Goal: Task Accomplishment & Management: Use online tool/utility

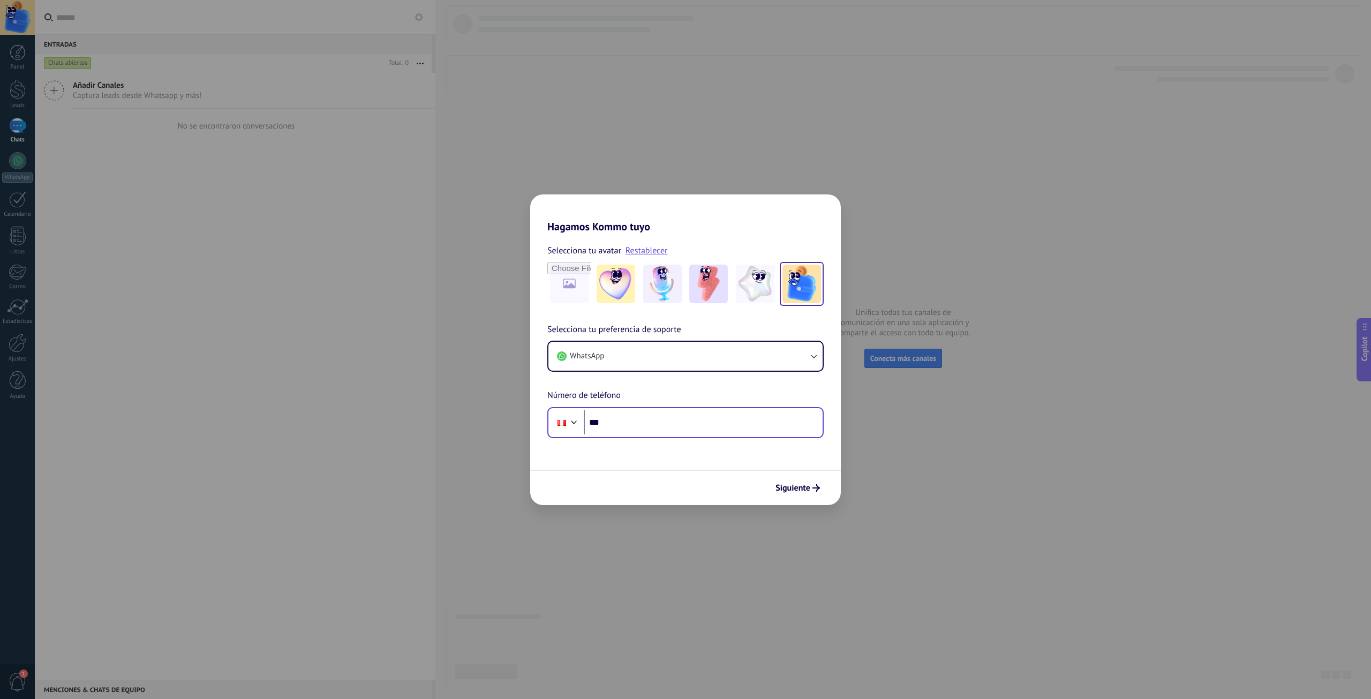
click at [664, 409] on div "Phone ***" at bounding box center [685, 422] width 276 height 31
click at [672, 419] on input "***" at bounding box center [703, 422] width 239 height 25
click at [770, 435] on div "Phone ***" at bounding box center [685, 422] width 276 height 31
click at [754, 416] on input "***" at bounding box center [703, 422] width 239 height 25
click at [879, 680] on div "**********" at bounding box center [685, 349] width 1371 height 699
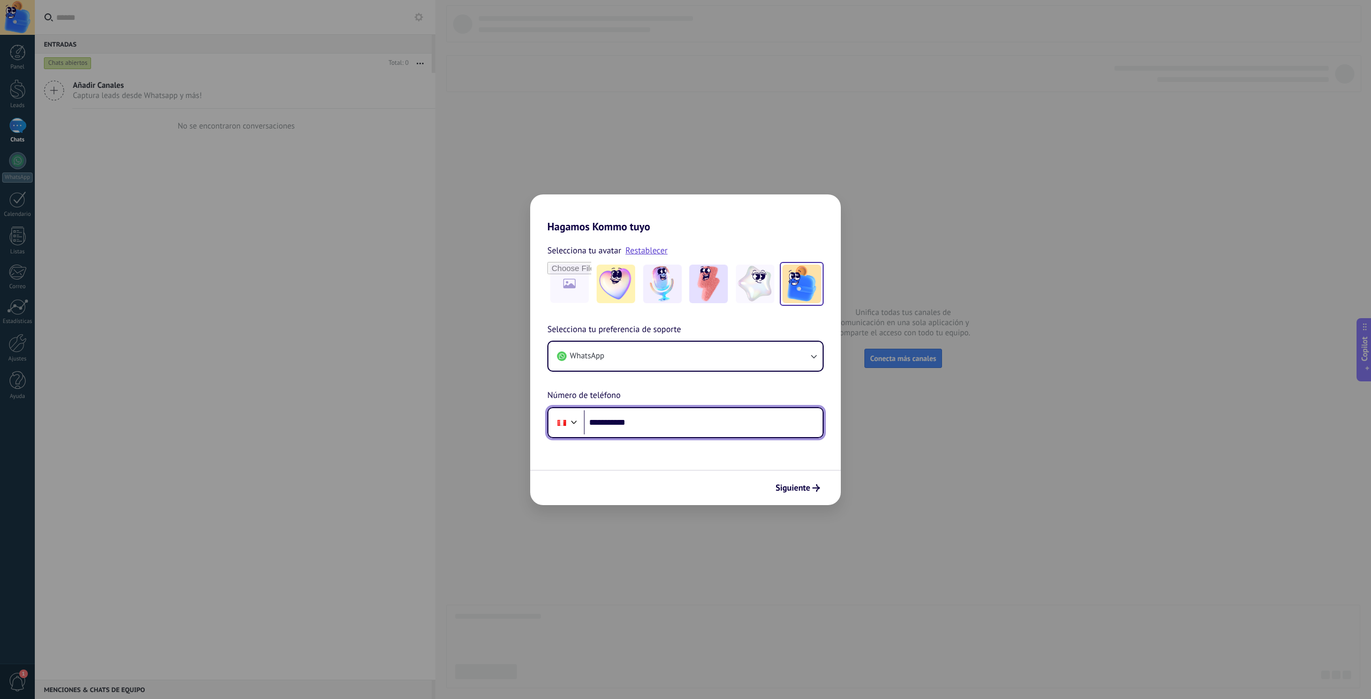
click at [714, 416] on input "**********" at bounding box center [703, 422] width 239 height 25
type input "**********"
click at [799, 484] on span "Siguiente" at bounding box center [793, 487] width 35 height 7
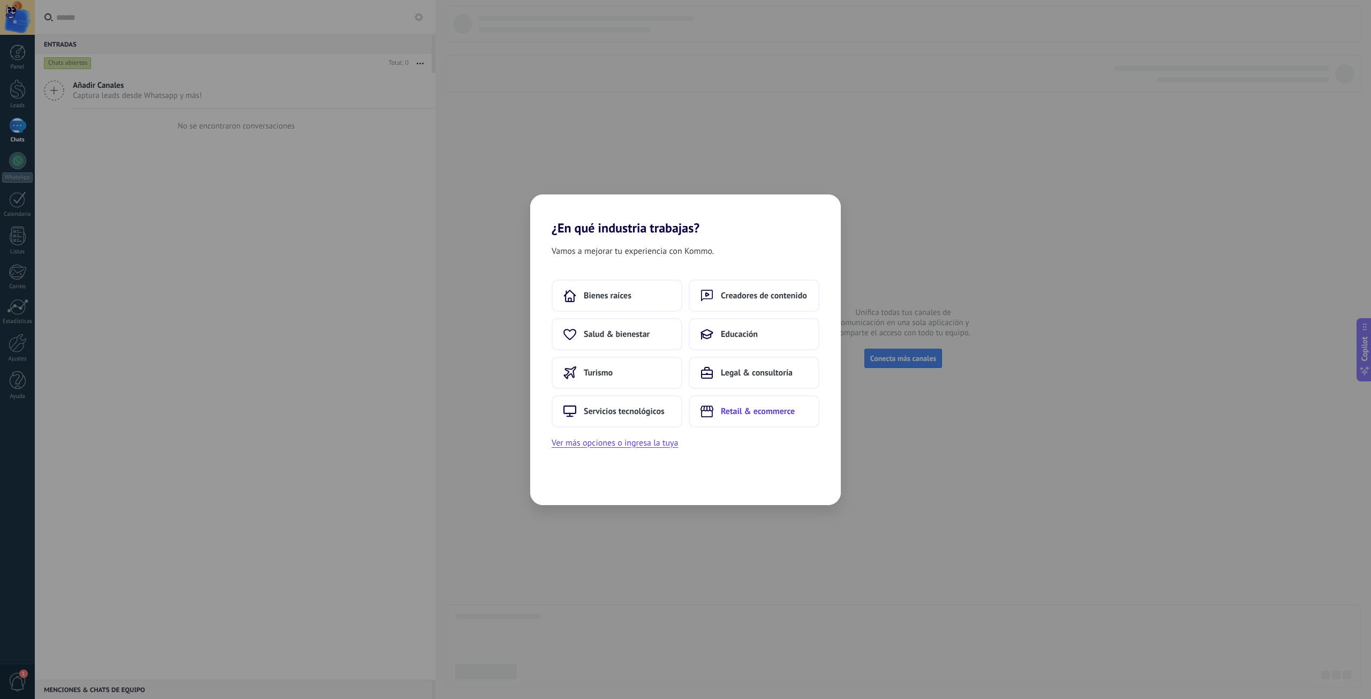
click at [769, 411] on span "Retail & ecommerce" at bounding box center [758, 411] width 74 height 11
click at [788, 494] on button "Siguiente" at bounding box center [797, 488] width 55 height 18
click at [635, 337] on span "Libros & multimedia" at bounding box center [602, 334] width 76 height 11
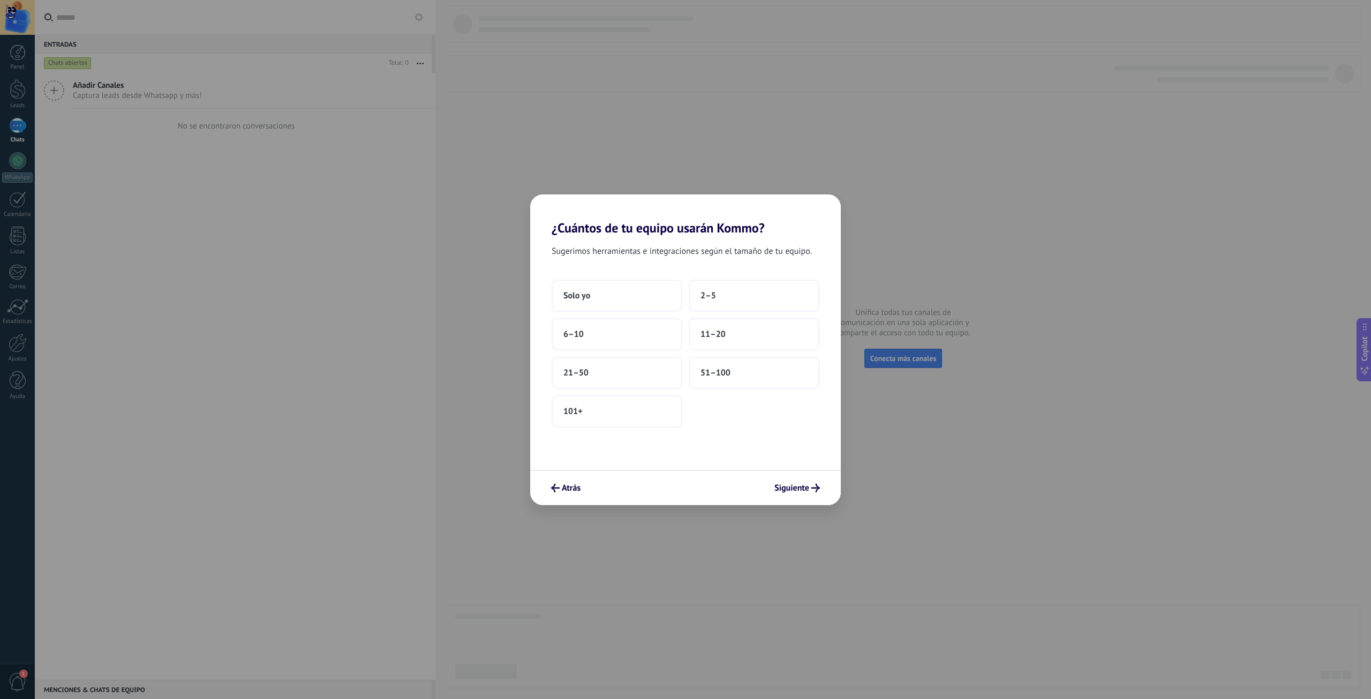
click at [816, 560] on div "¿Cuántos de tu equipo usarán Kommo? Sugerimos herramientas e integraciones segú…" at bounding box center [685, 349] width 1371 height 699
drag, startPoint x: 757, startPoint y: 515, endPoint x: 756, endPoint y: 510, distance: 5.6
click at [757, 514] on div "¿Cuántos de tu equipo usarán Kommo? Sugerimos herramientas e integraciones segú…" at bounding box center [685, 349] width 1371 height 699
click at [727, 298] on button "2–5" at bounding box center [754, 296] width 131 height 32
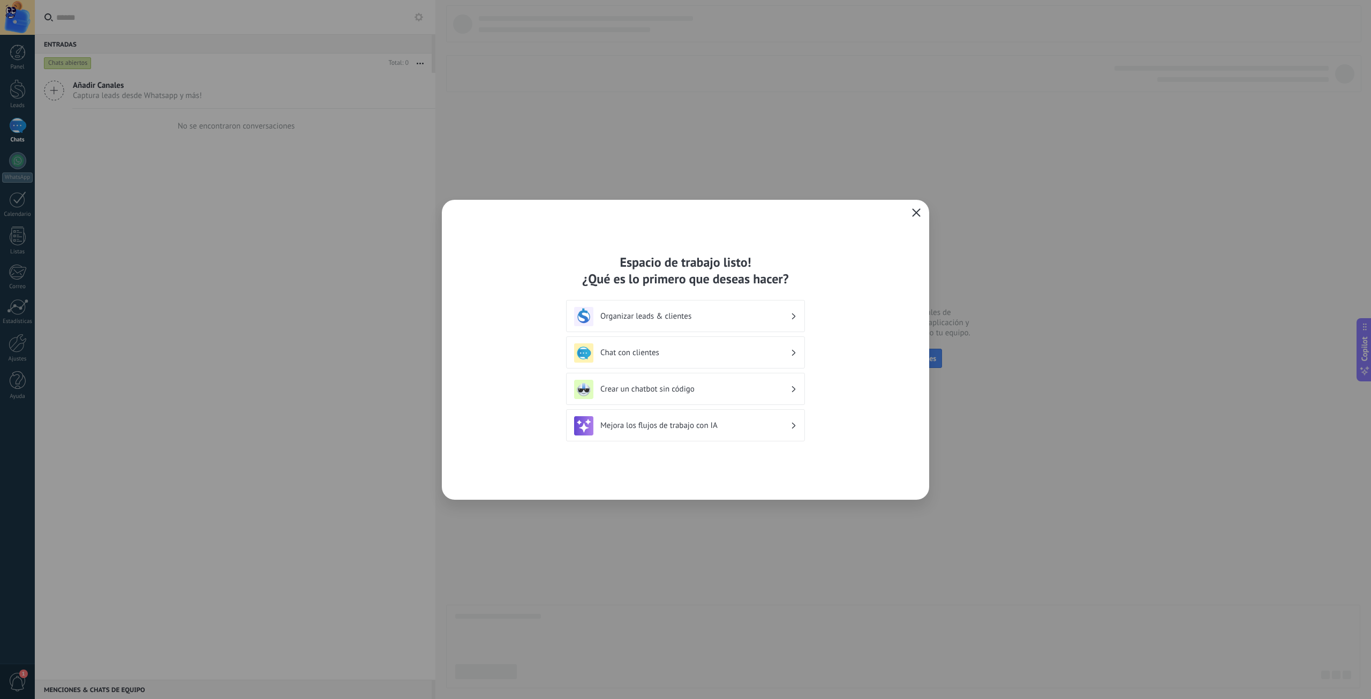
click at [920, 211] on icon "button" at bounding box center [916, 212] width 9 height 9
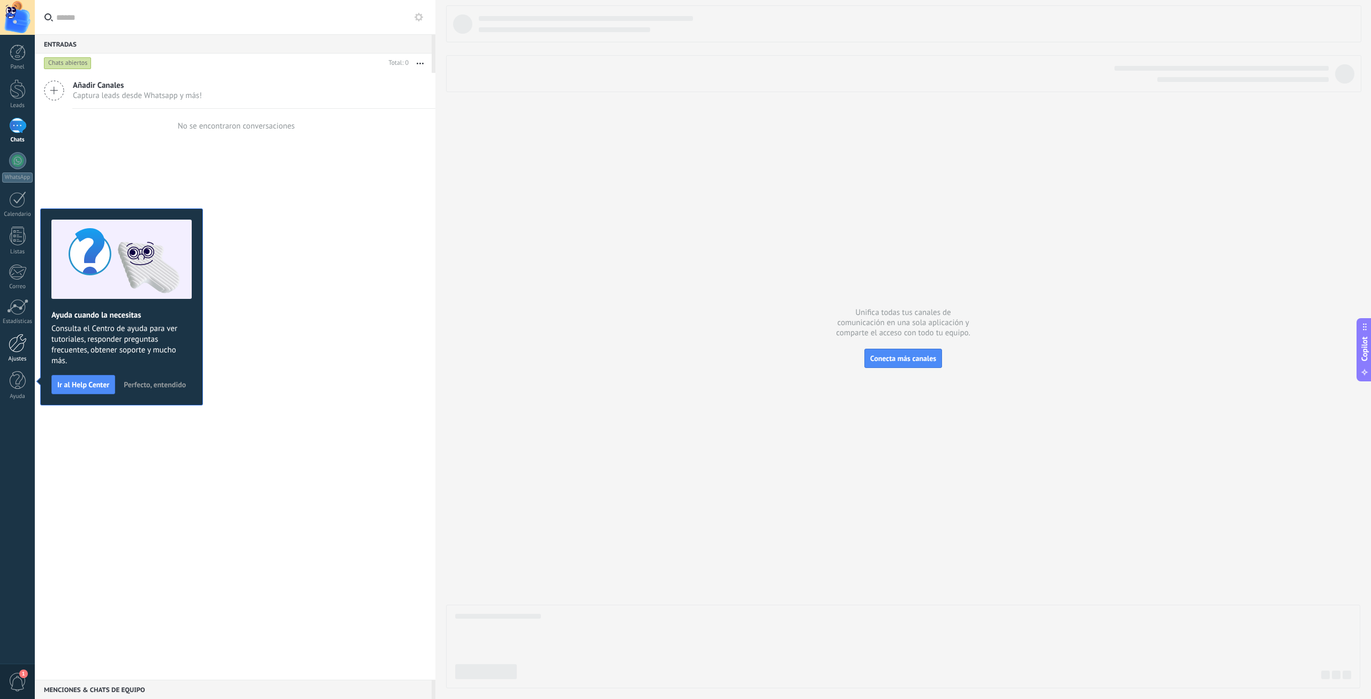
click at [26, 354] on link "Ajustes" at bounding box center [17, 348] width 35 height 29
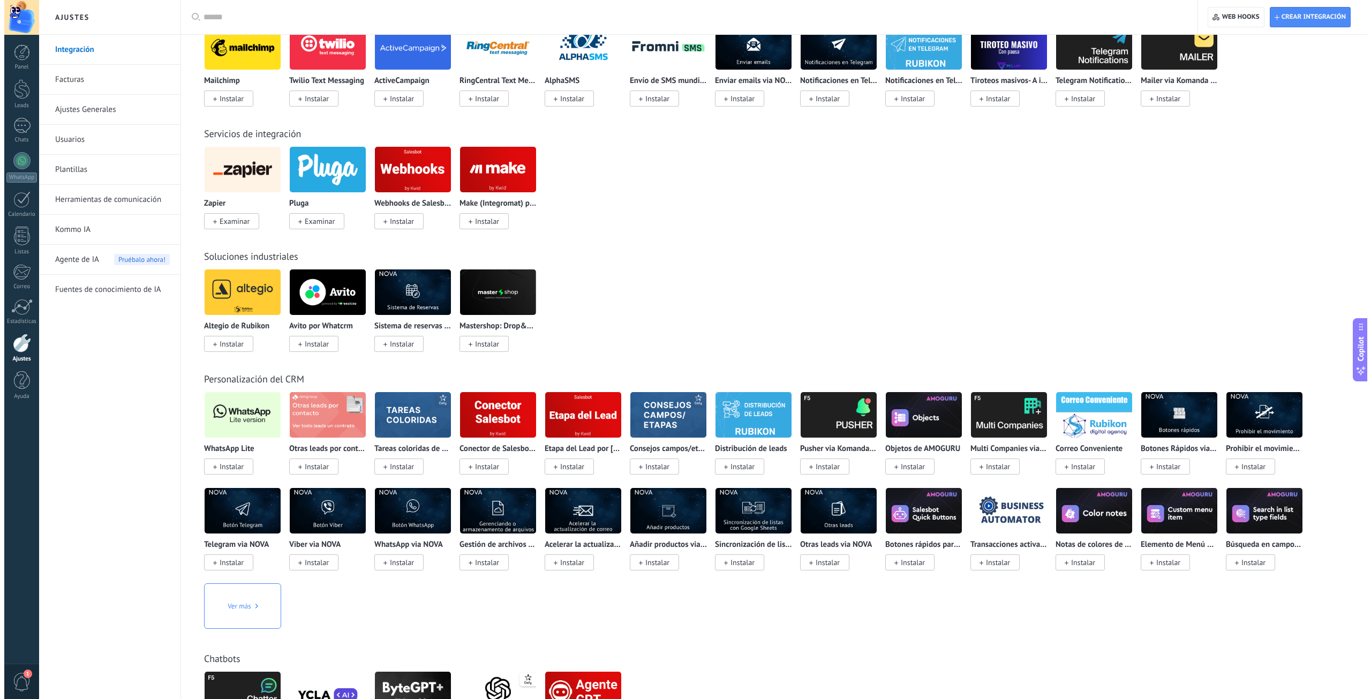
scroll to position [1429, 0]
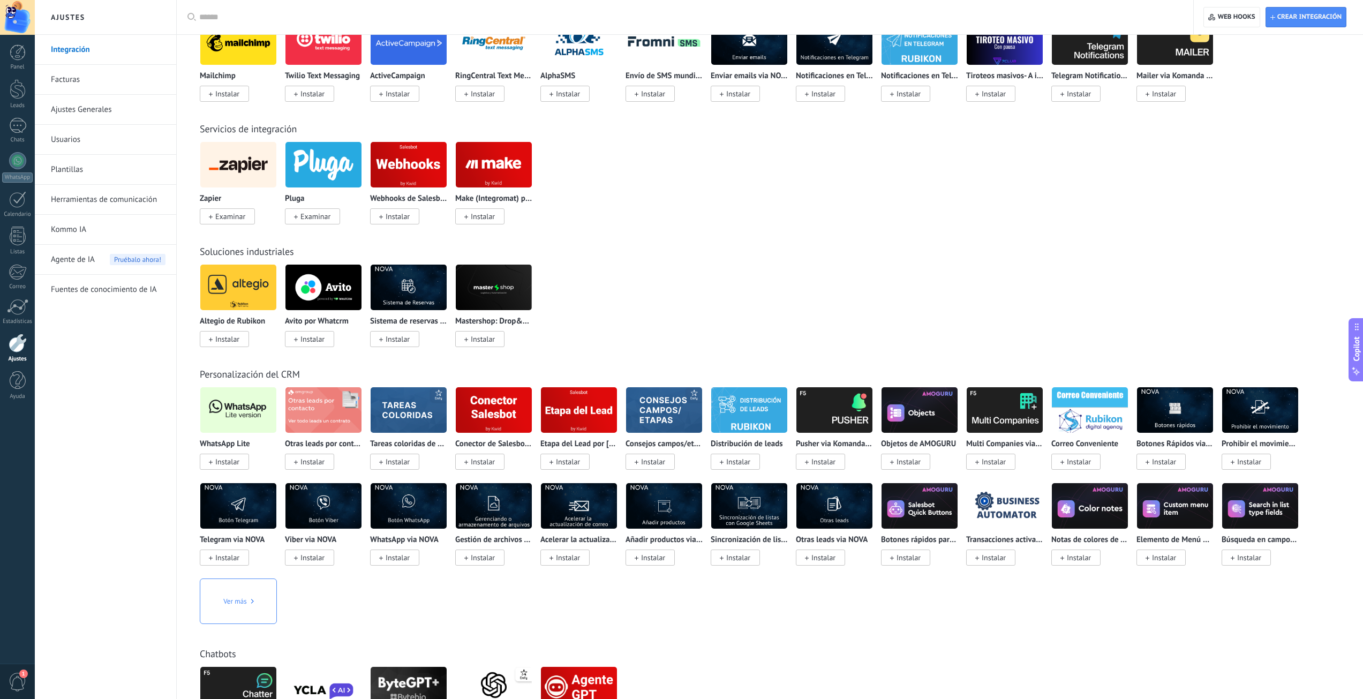
click at [233, 408] on img at bounding box center [238, 410] width 76 height 52
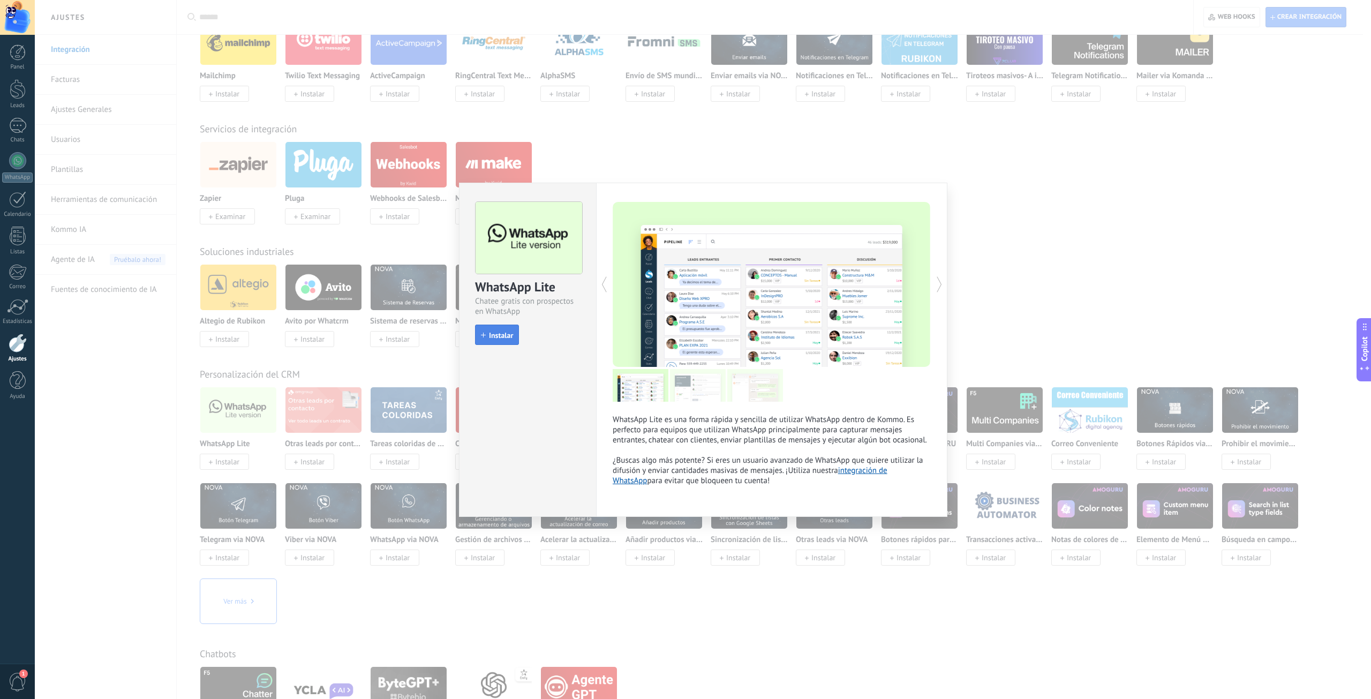
click at [501, 339] on span "Instalar" at bounding box center [501, 335] width 24 height 7
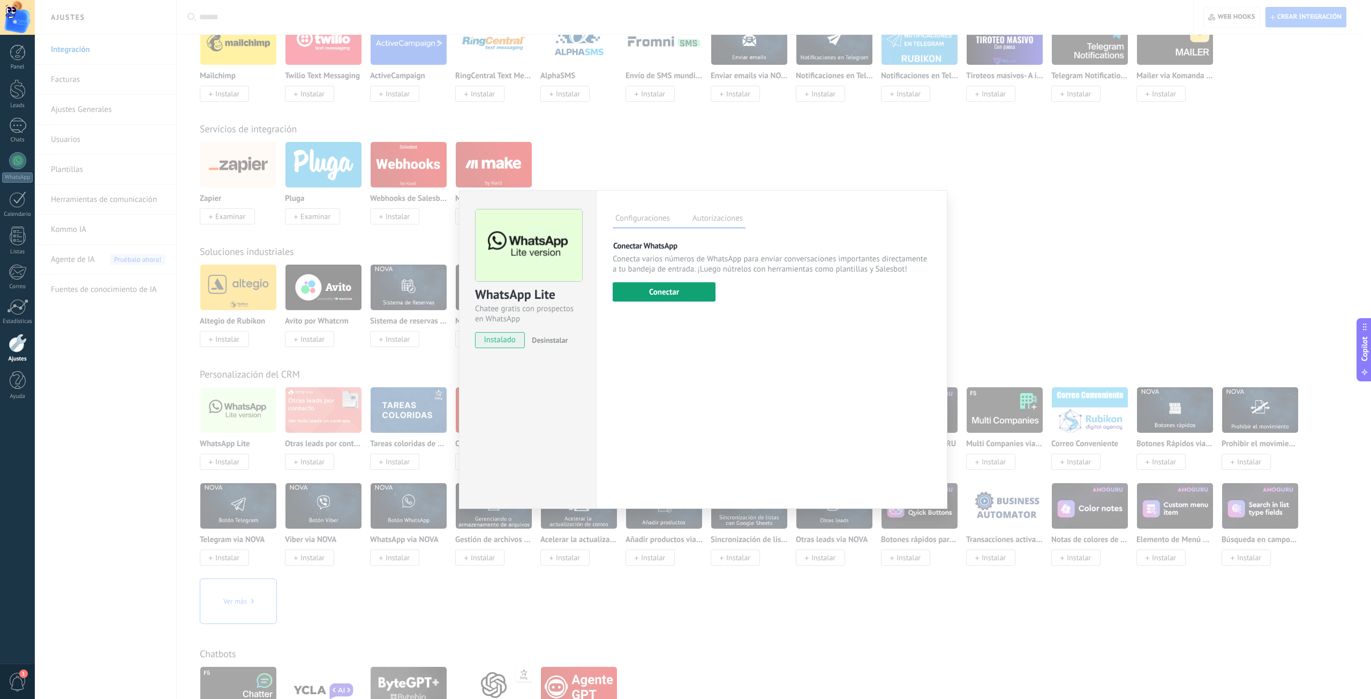
click at [682, 294] on button "Conectar" at bounding box center [664, 291] width 103 height 19
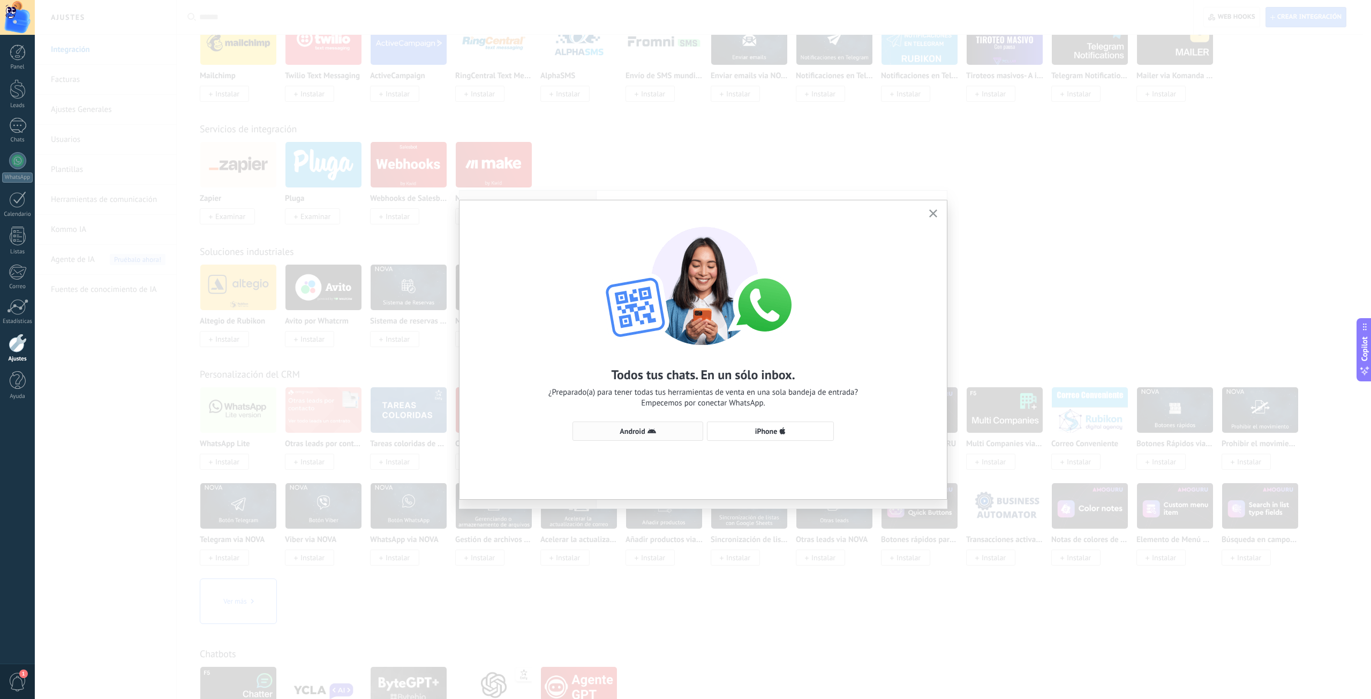
click at [665, 435] on span "Android" at bounding box center [638, 431] width 119 height 9
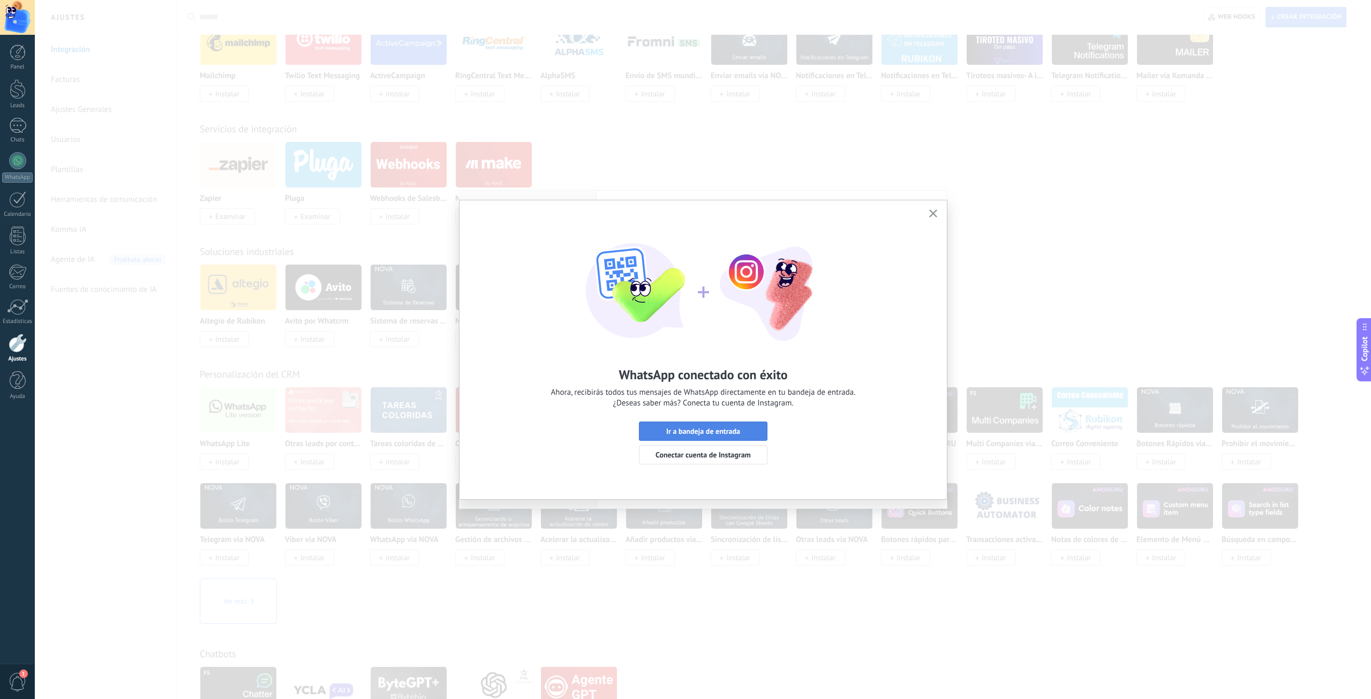
click at [739, 439] on button "Ir a bandeja de entrada" at bounding box center [703, 431] width 129 height 19
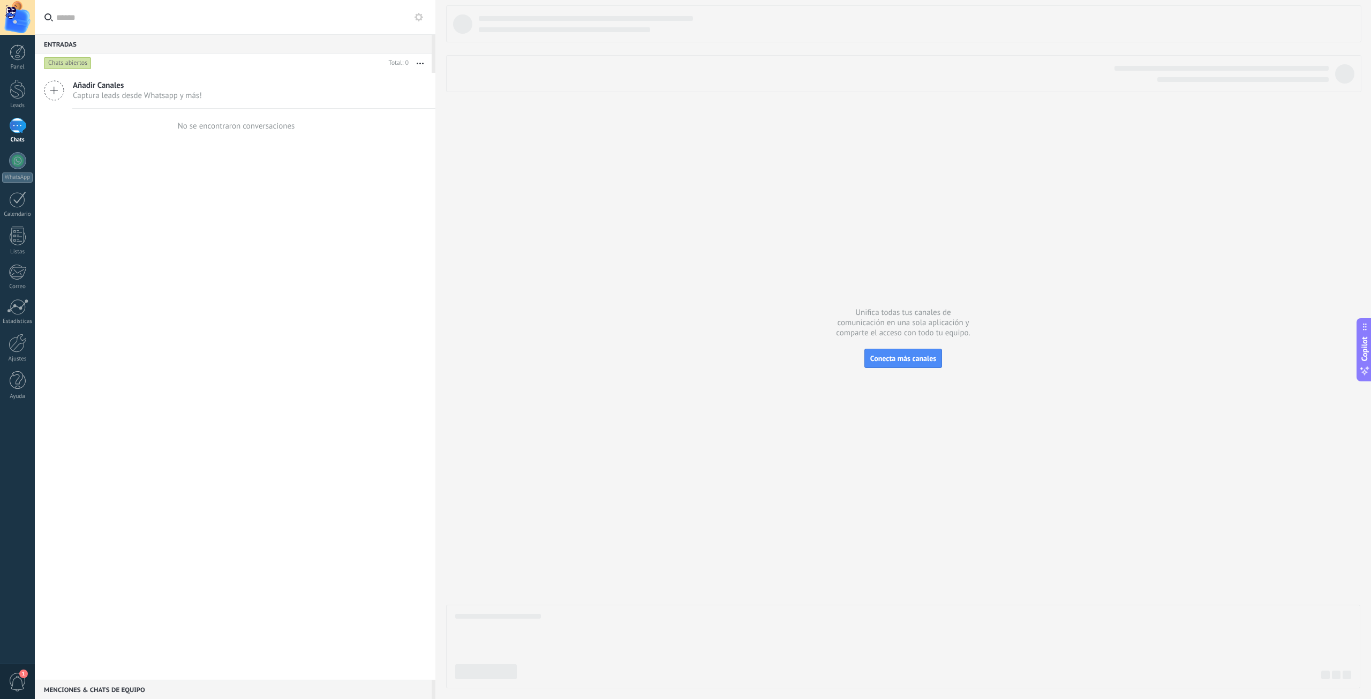
click at [9, 122] on div at bounding box center [17, 126] width 17 height 16
click at [11, 130] on div at bounding box center [17, 126] width 17 height 16
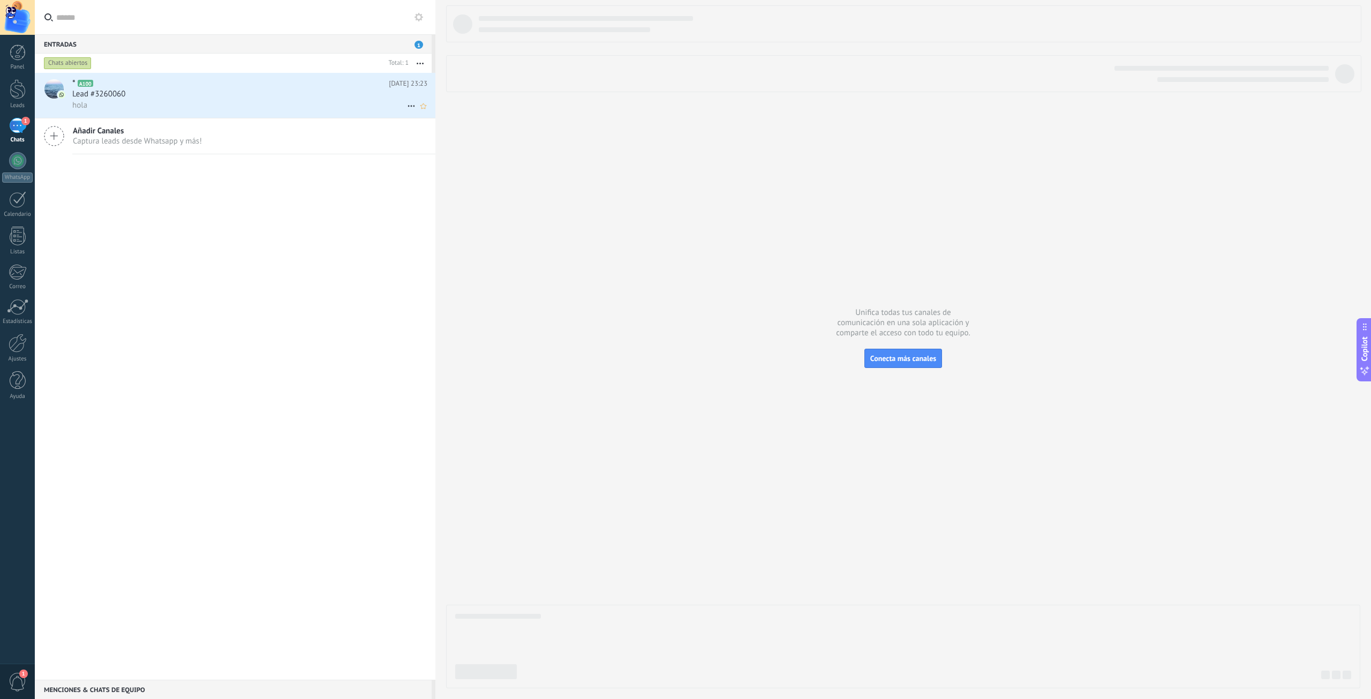
click at [177, 108] on div "hola" at bounding box center [249, 105] width 355 height 11
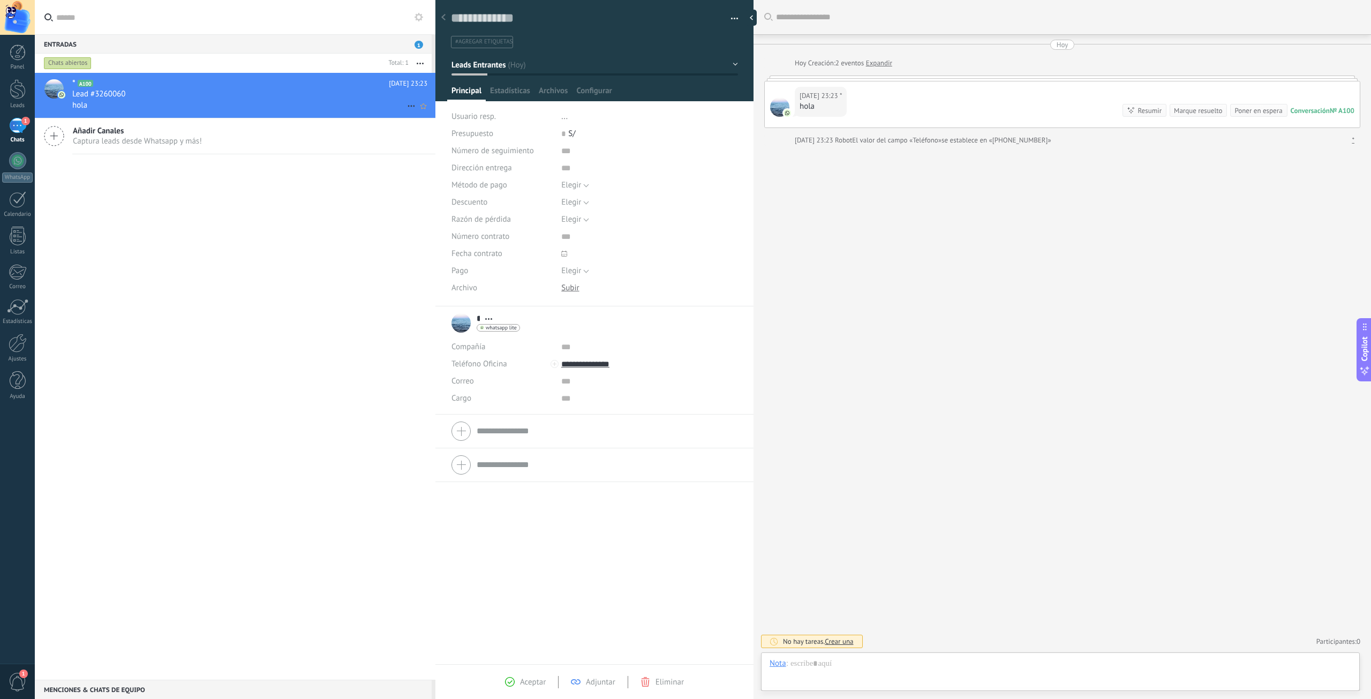
scroll to position [16, 0]
click at [419, 20] on use at bounding box center [419, 17] width 9 height 9
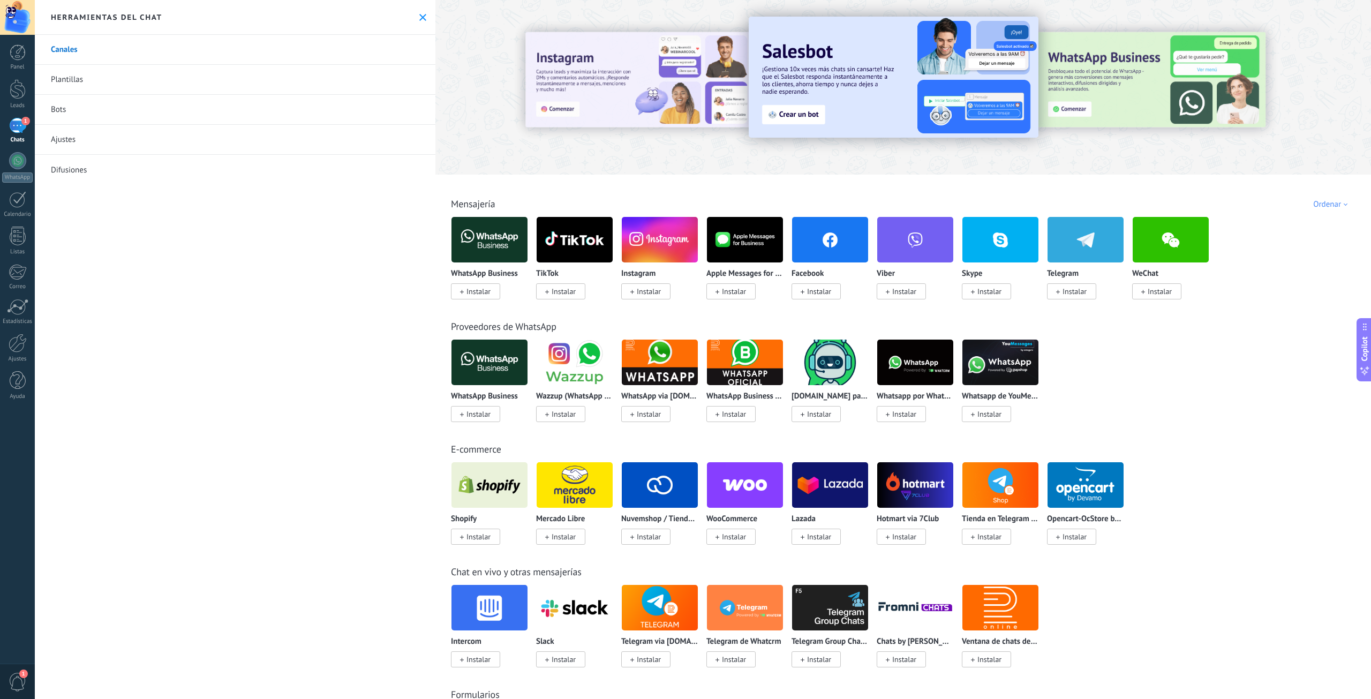
click at [72, 112] on link "Bots" at bounding box center [235, 110] width 401 height 30
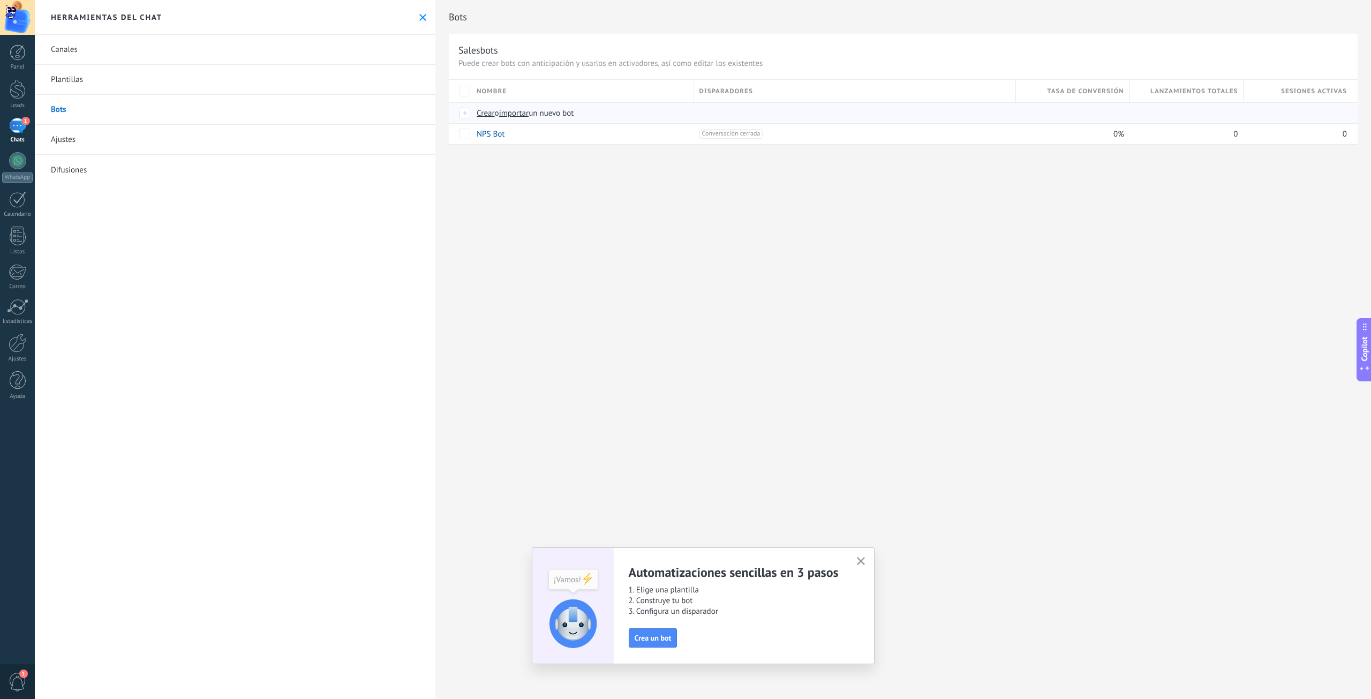
click at [523, 117] on span "importar" at bounding box center [514, 113] width 30 height 10
click at [0, 0] on input "importar un nuevo bot" at bounding box center [0, 0] width 0 height 0
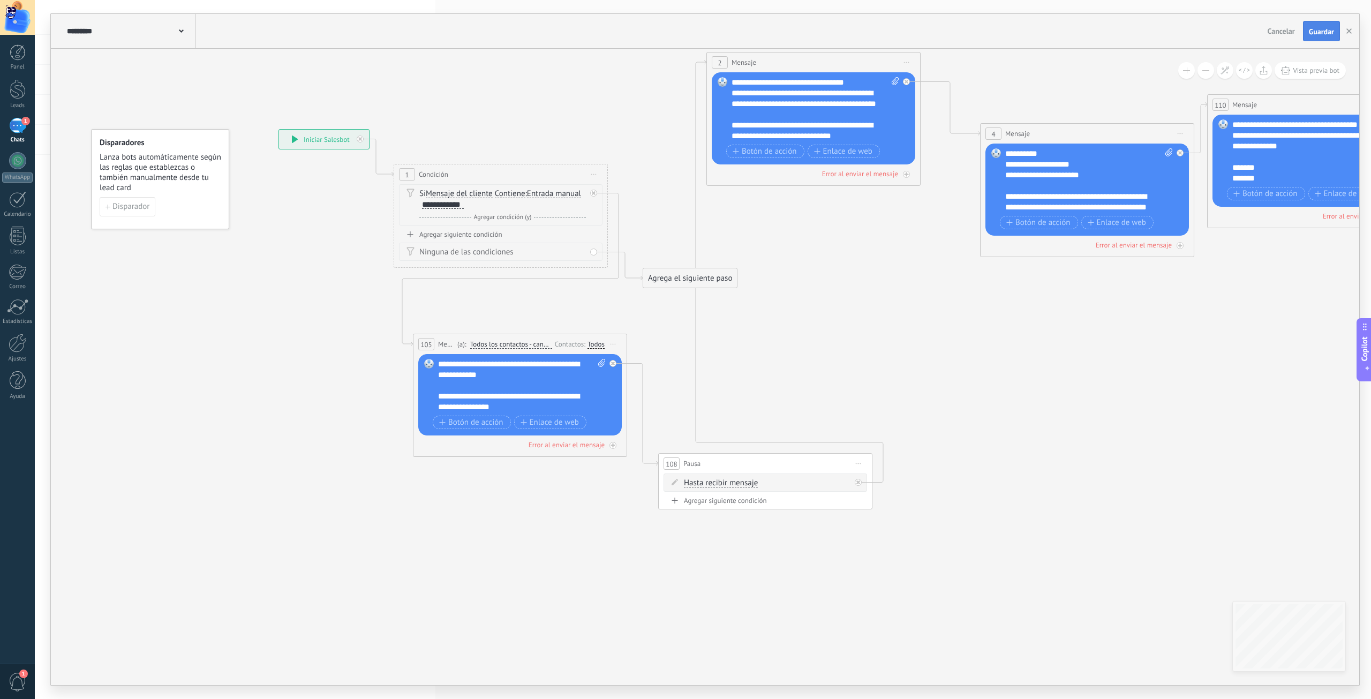
click at [1329, 36] on button "Guardar" at bounding box center [1321, 31] width 37 height 20
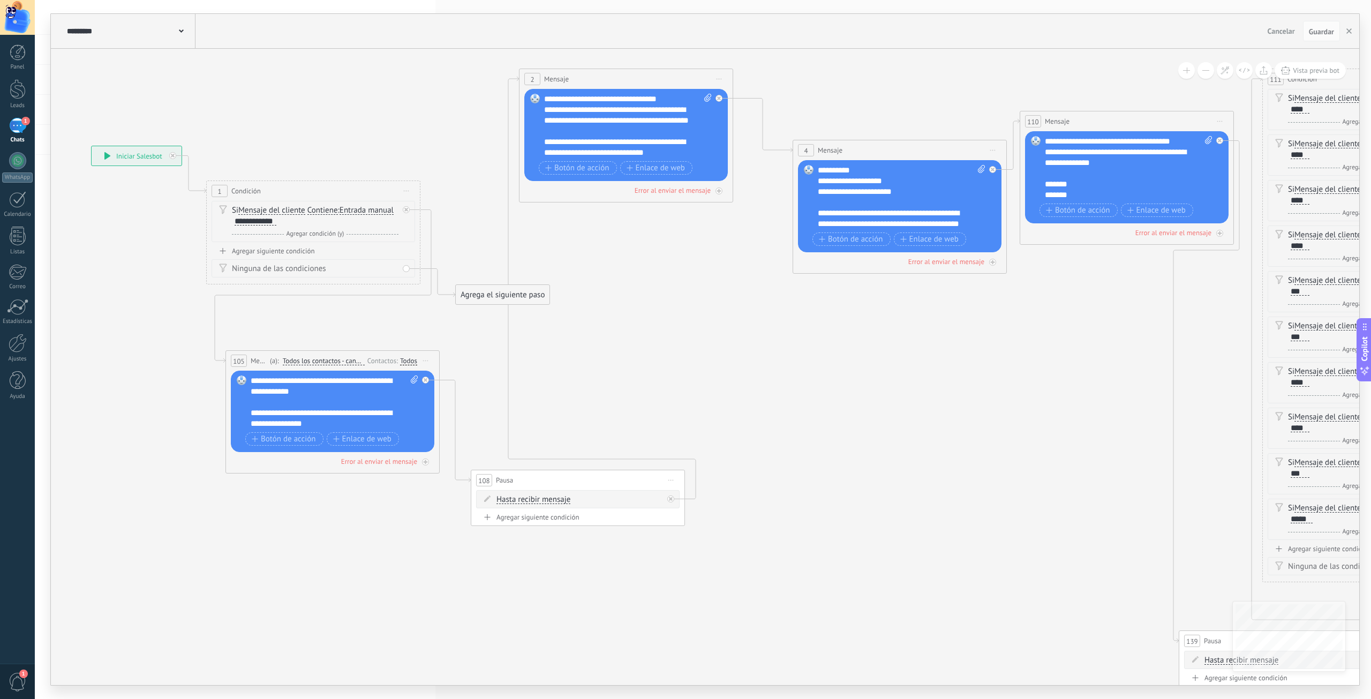
drag, startPoint x: 598, startPoint y: 536, endPoint x: 436, endPoint y: 554, distance: 162.7
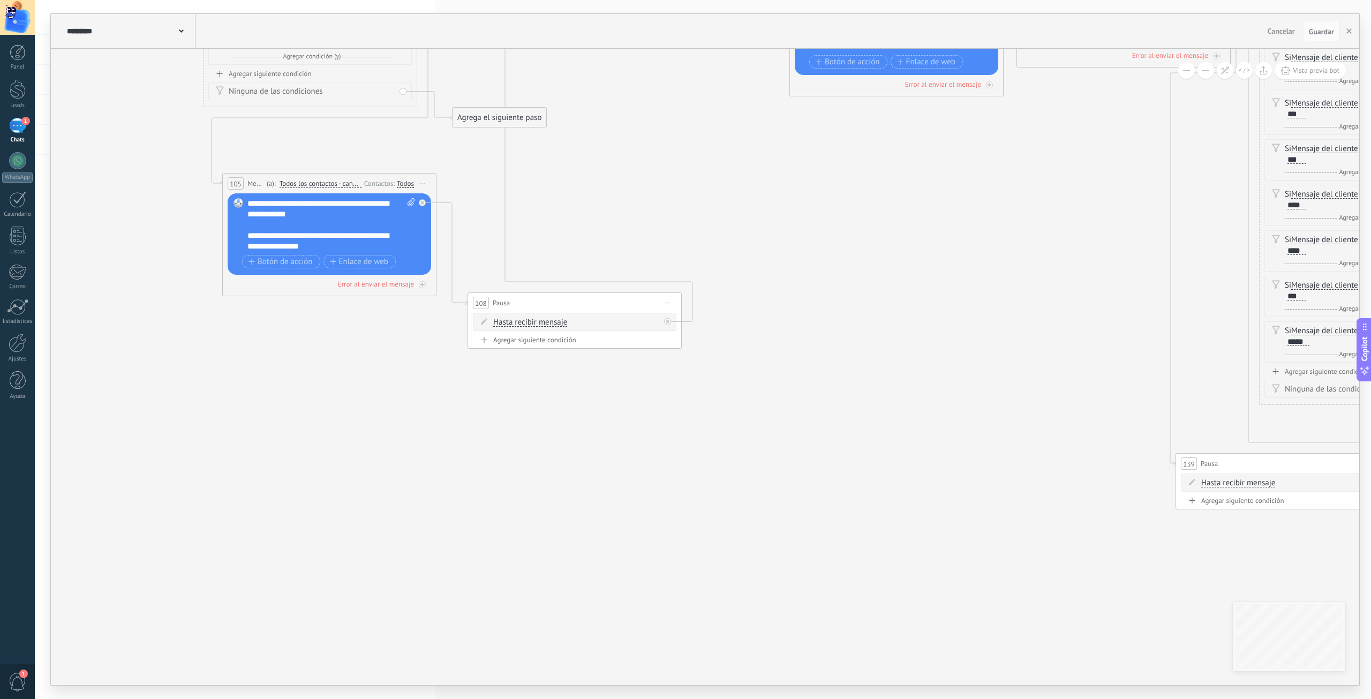
drag, startPoint x: 1003, startPoint y: 421, endPoint x: 664, endPoint y: 498, distance: 347.7
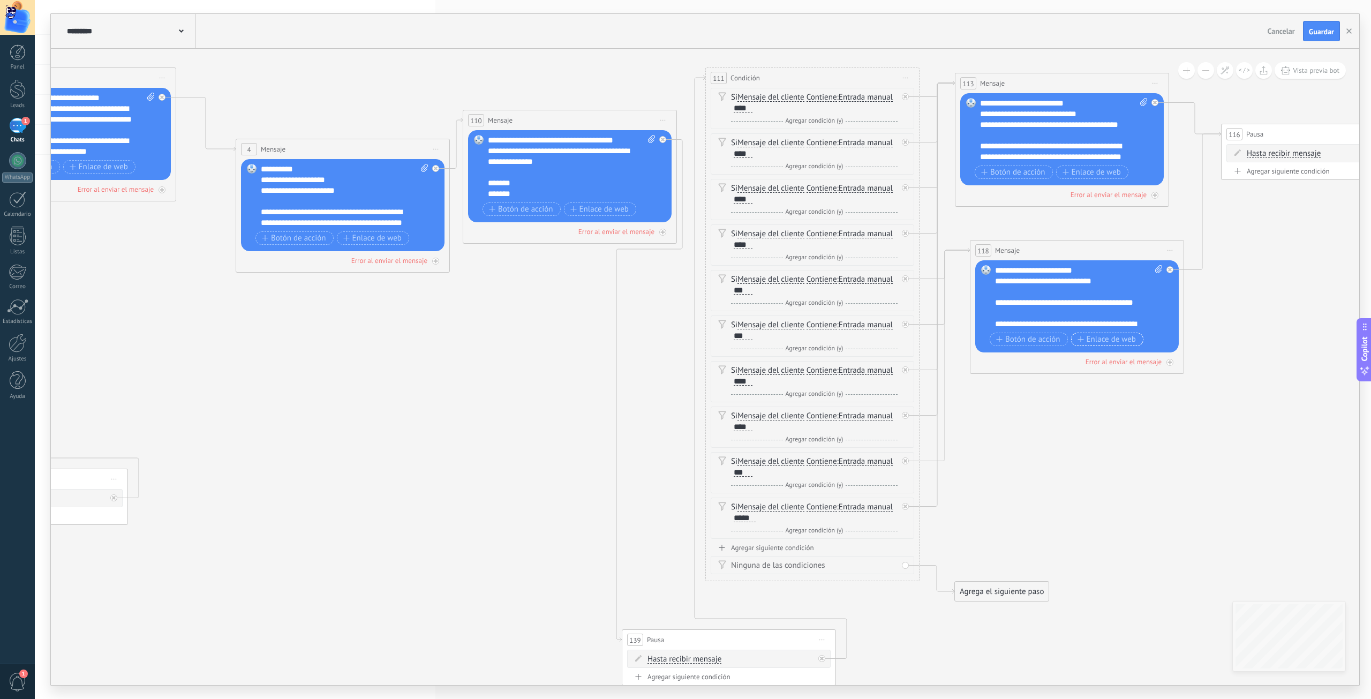
drag, startPoint x: 1102, startPoint y: 346, endPoint x: 566, endPoint y: 430, distance: 542.2
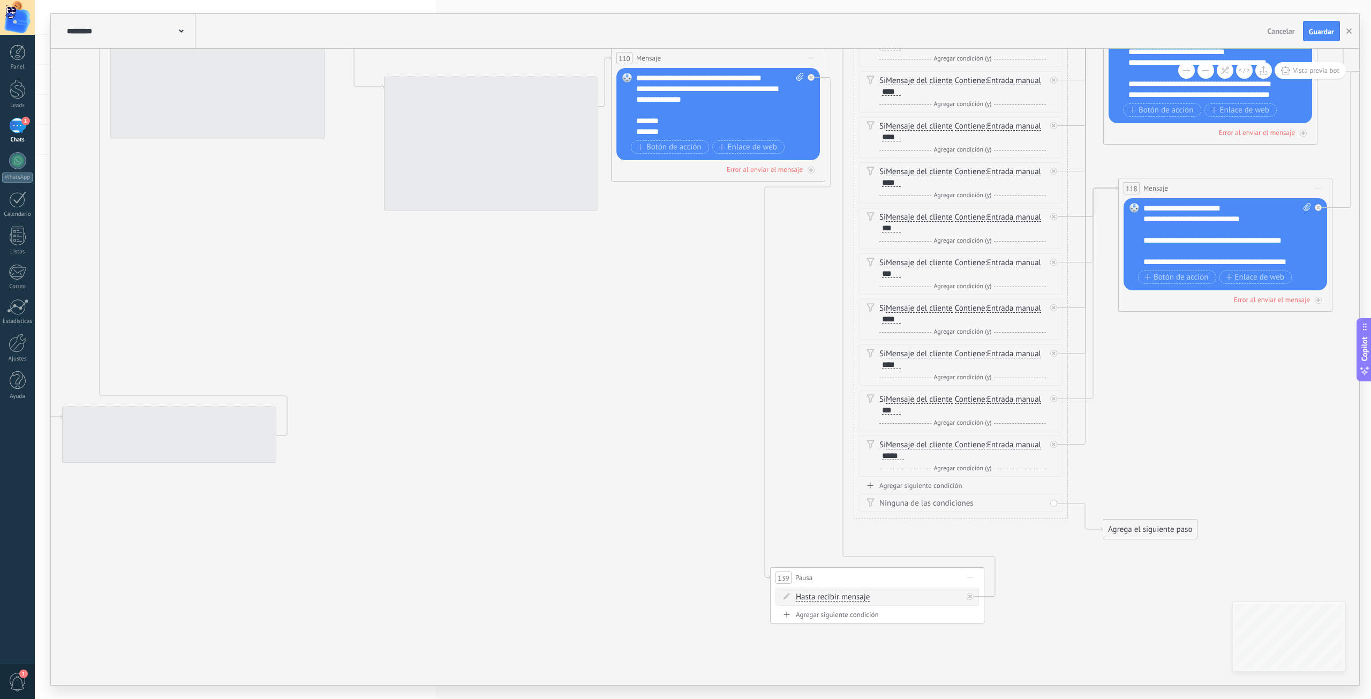
drag, startPoint x: 1125, startPoint y: 392, endPoint x: 1150, endPoint y: 349, distance: 49.0
click at [1365, 319] on body ".abccls-1,.abccls-2{fill-rule:evenodd}.abccls-2{fill:#fff} .abfcls-1{fill:none}…" at bounding box center [685, 349] width 1371 height 699
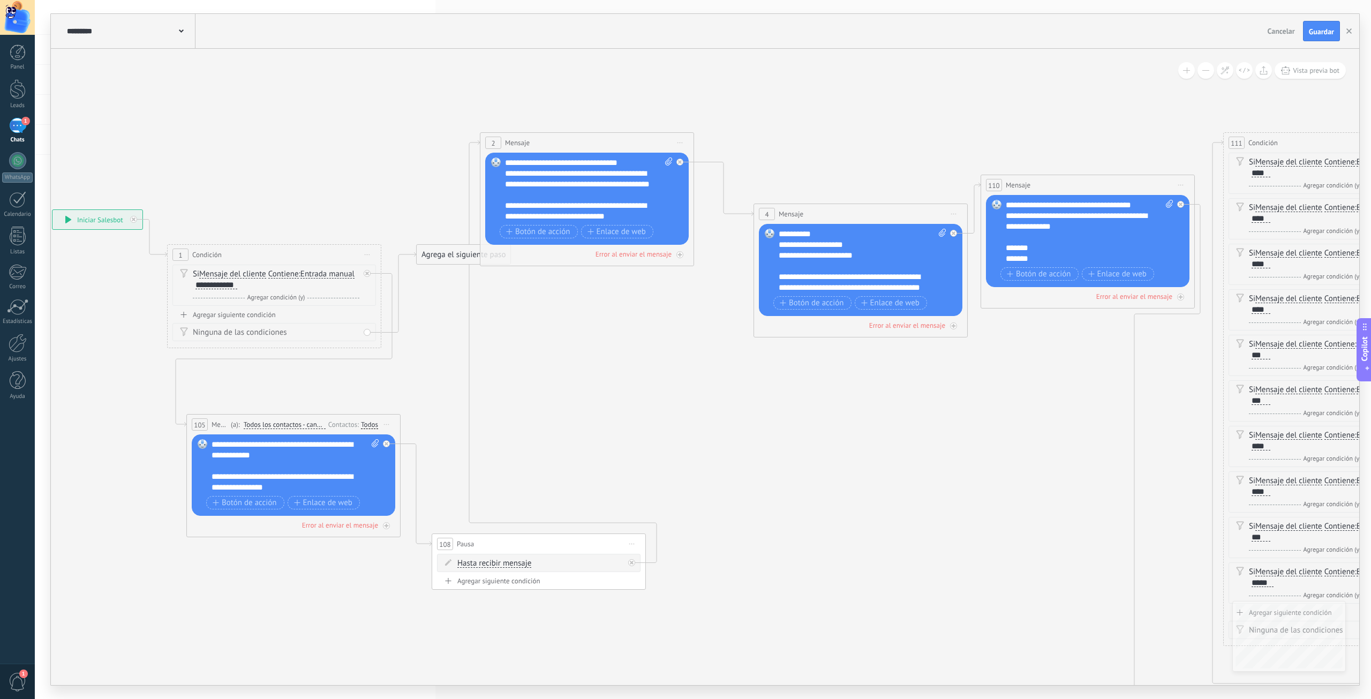
drag, startPoint x: 594, startPoint y: 373, endPoint x: 935, endPoint y: 498, distance: 363.3
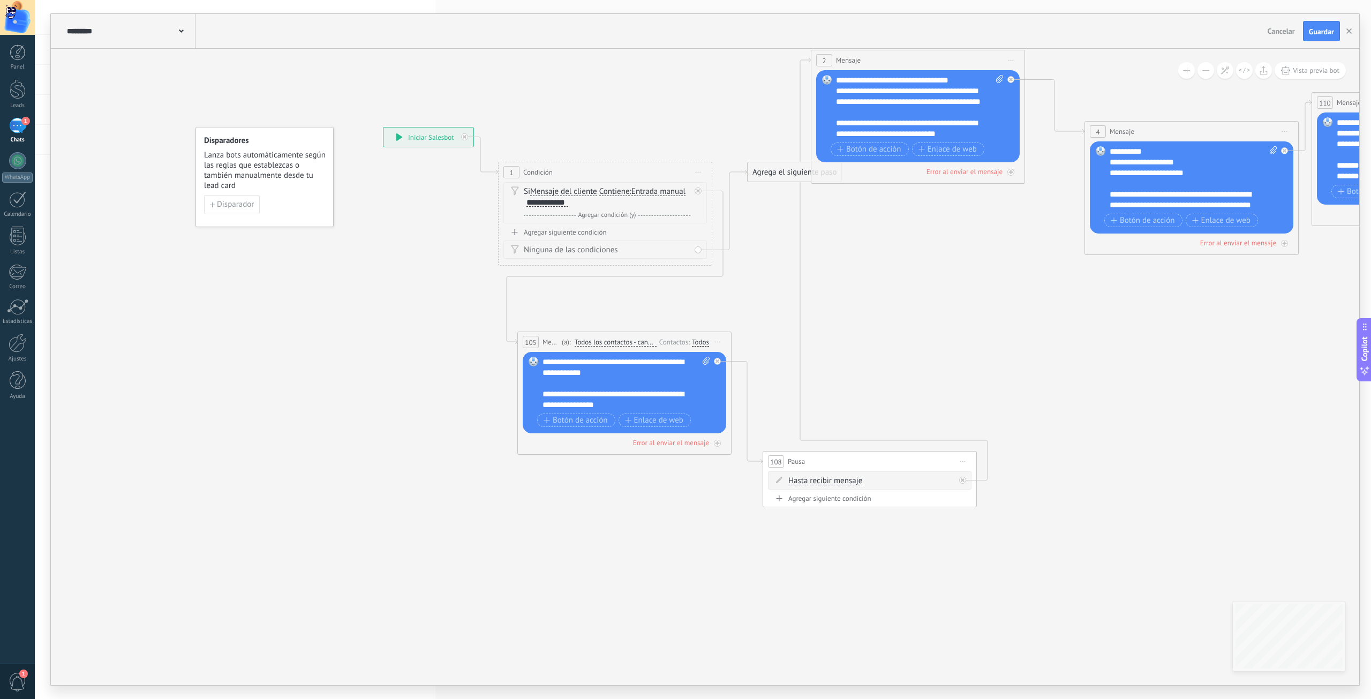
drag, startPoint x: 820, startPoint y: 418, endPoint x: 1054, endPoint y: 367, distance: 240.2
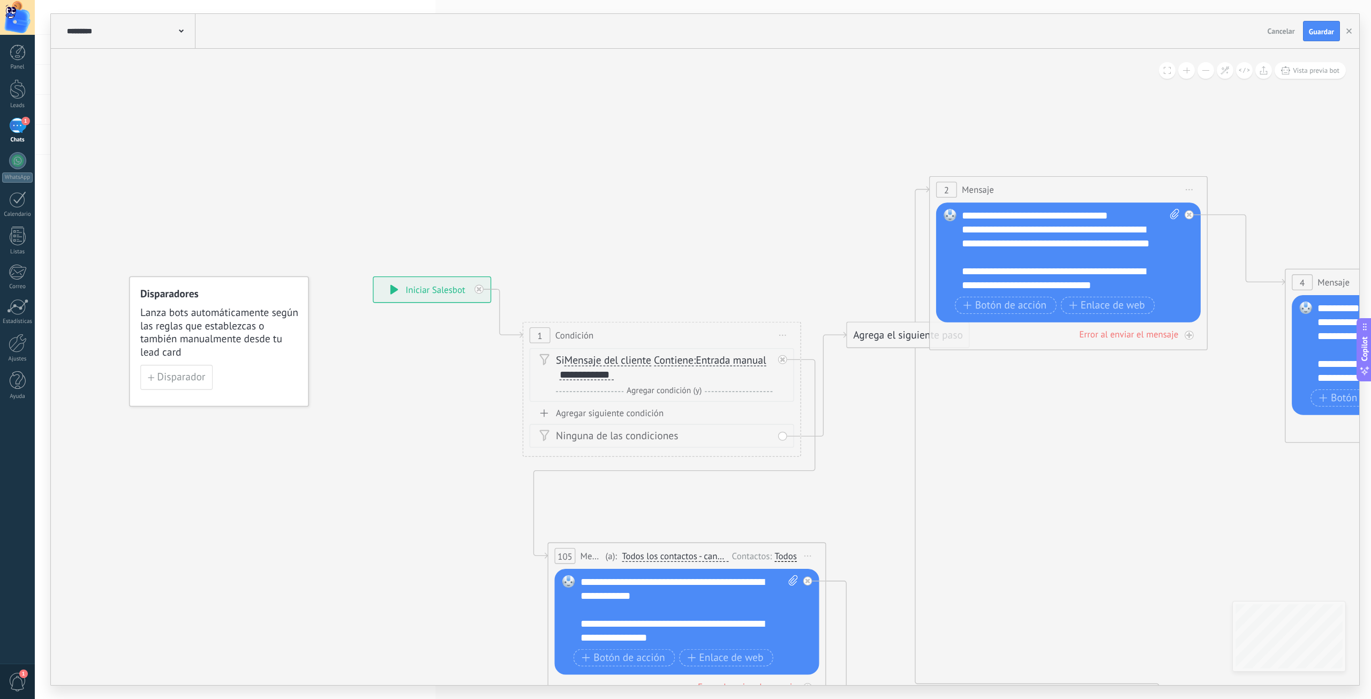
drag, startPoint x: 389, startPoint y: 258, endPoint x: 388, endPoint y: 433, distance: 175.7
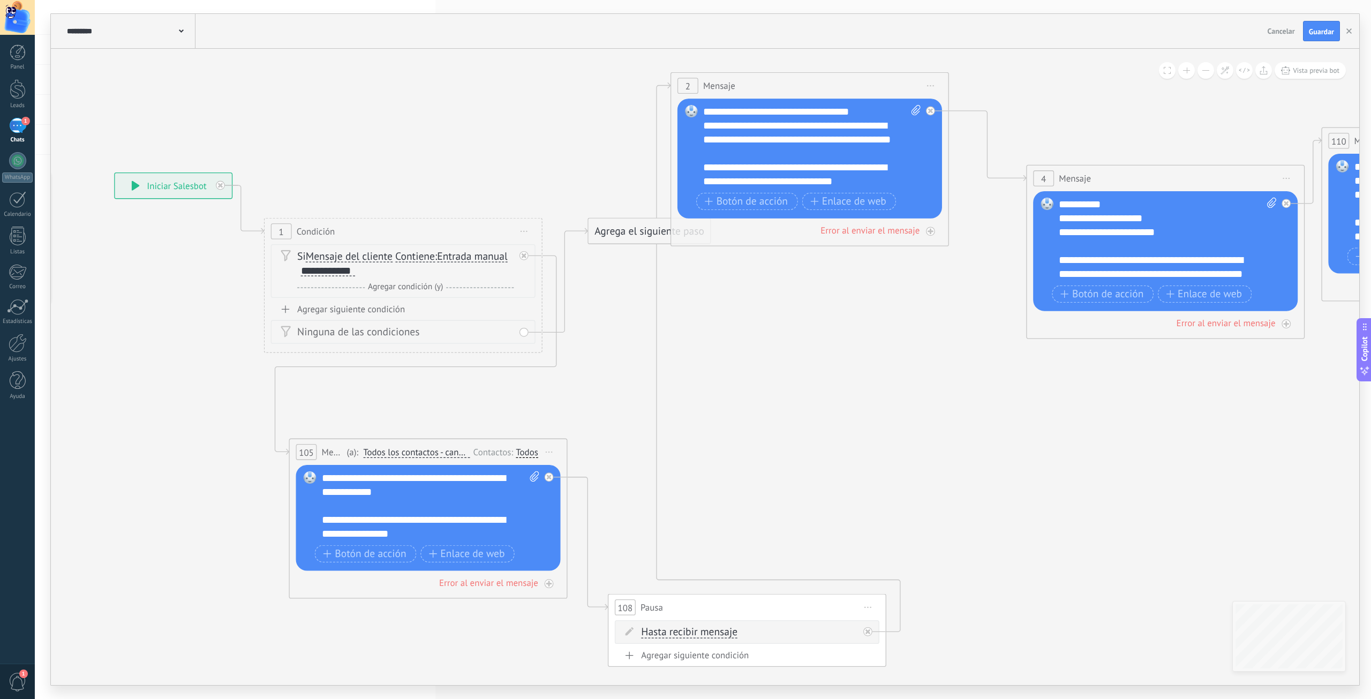
drag, startPoint x: 1207, startPoint y: 399, endPoint x: 846, endPoint y: 419, distance: 361.1
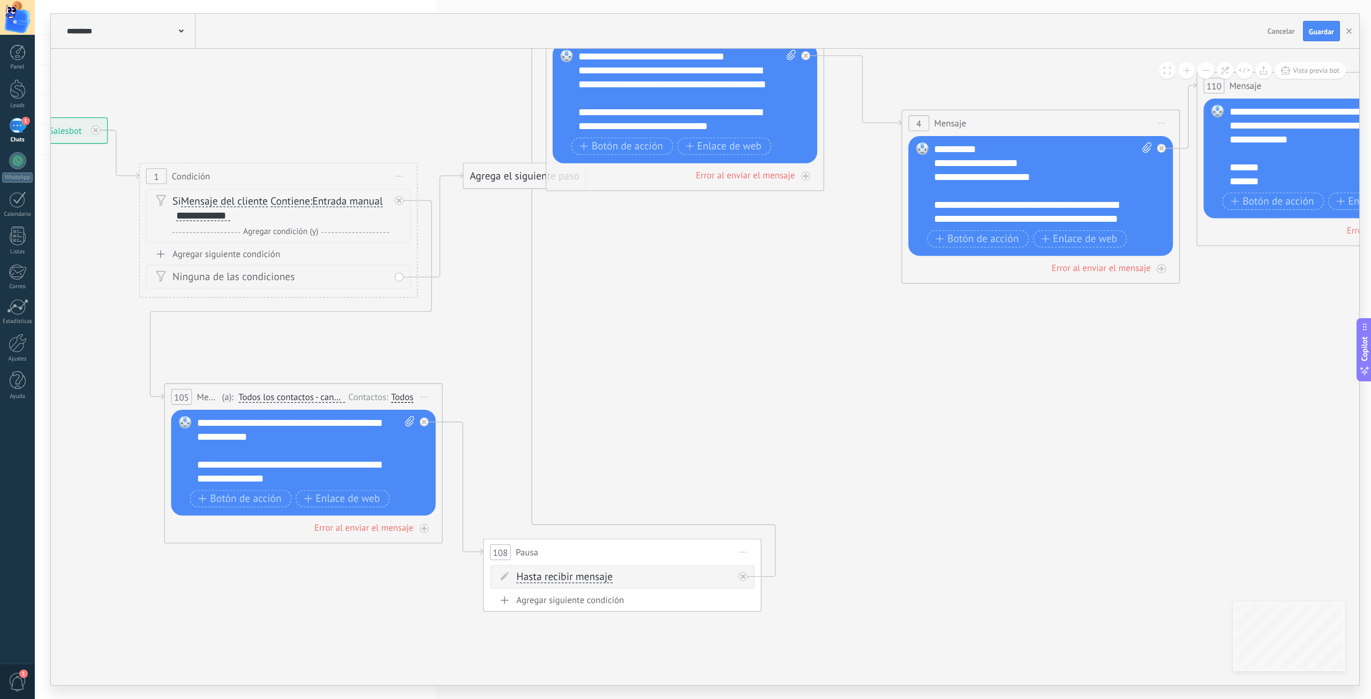
drag, startPoint x: 870, startPoint y: 367, endPoint x: 843, endPoint y: 417, distance: 57.3
